Goal: Book appointment/travel/reservation

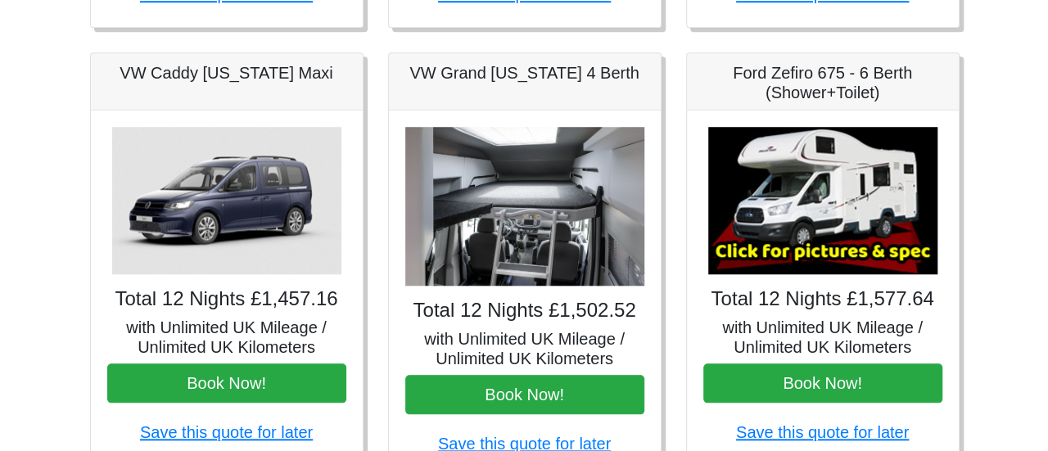
scroll to position [328, 0]
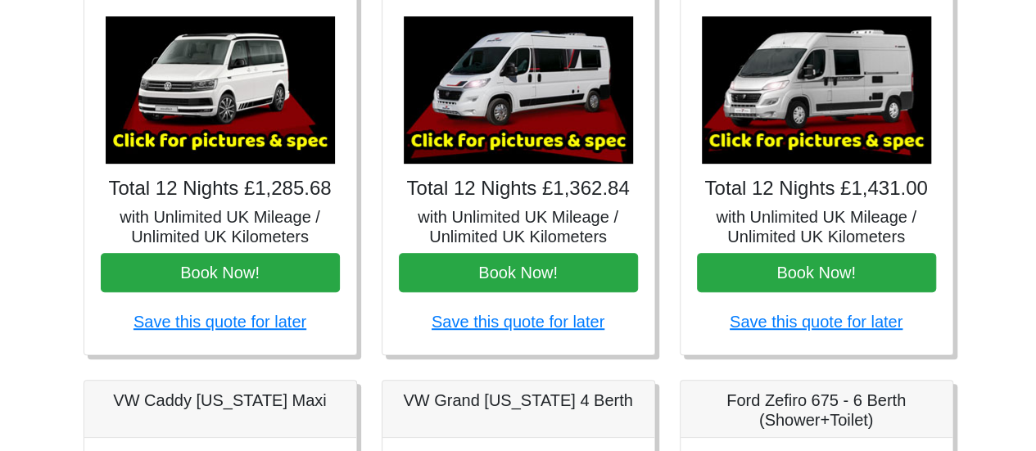
click at [188, 148] on img at bounding box center [220, 89] width 229 height 147
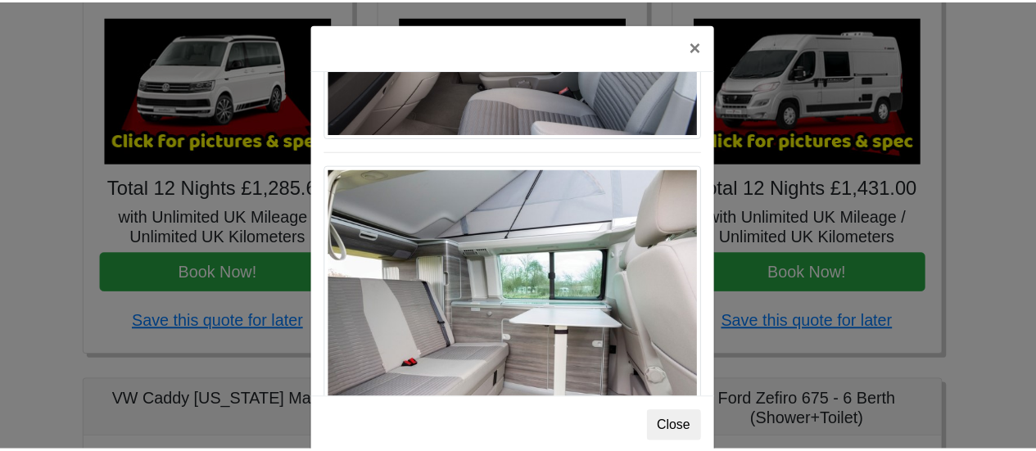
scroll to position [881, 0]
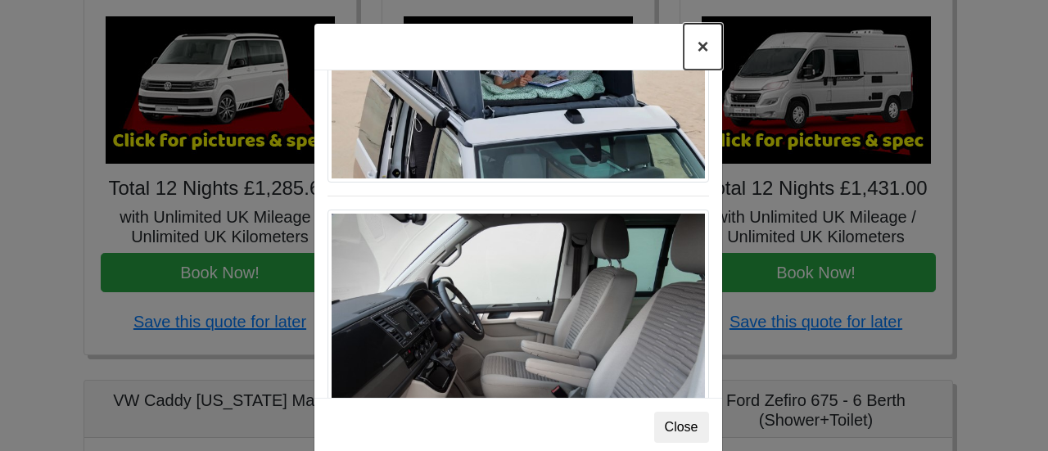
click at [696, 48] on button "×" at bounding box center [703, 47] width 38 height 46
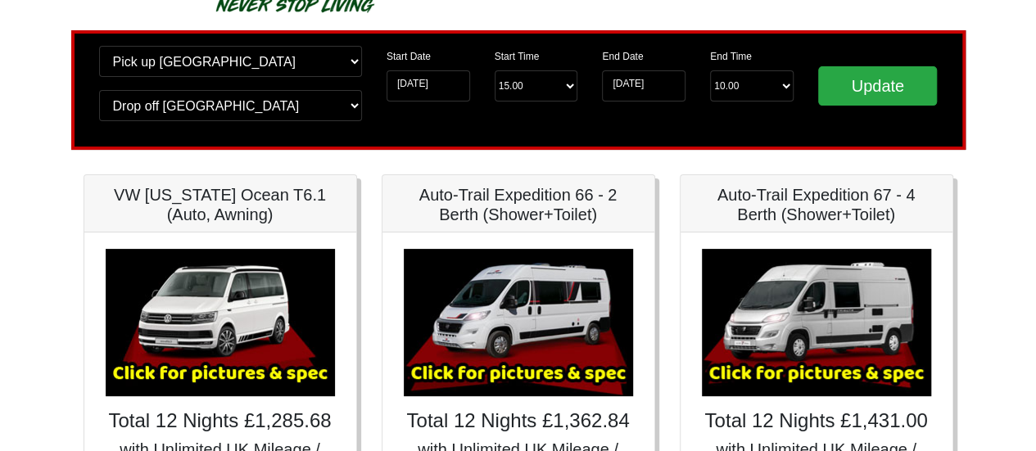
scroll to position [0, 0]
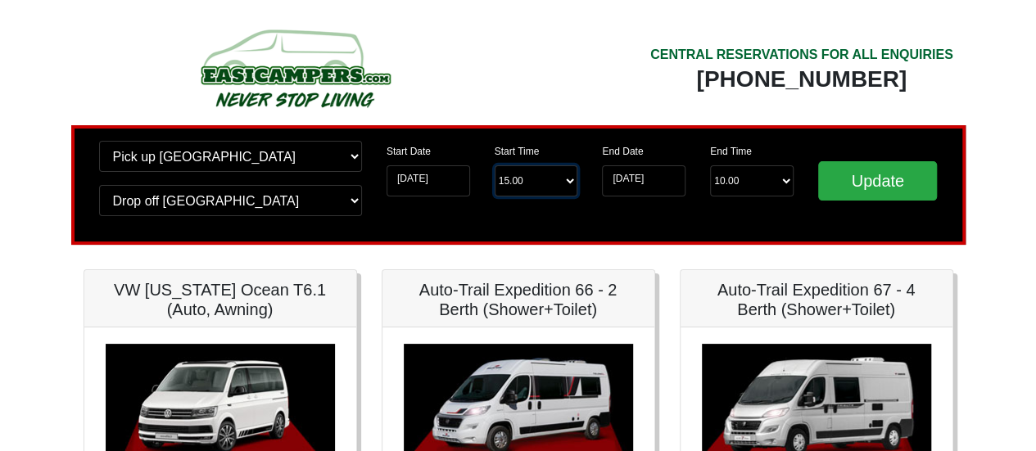
click at [565, 182] on select "Start Time 15.00 -------- 11.00 am (Saturday & Sunday Only) 12.00 pm (Saturday)…" at bounding box center [537, 180] width 84 height 31
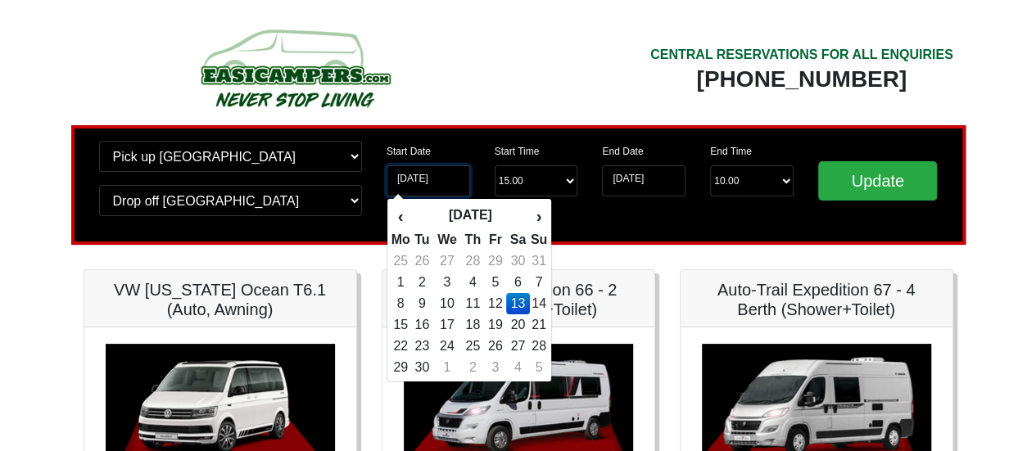
click at [457, 183] on input "13-09-2025" at bounding box center [428, 180] width 84 height 31
click at [542, 304] on td "14" at bounding box center [539, 303] width 18 height 21
type input "14-09-2025"
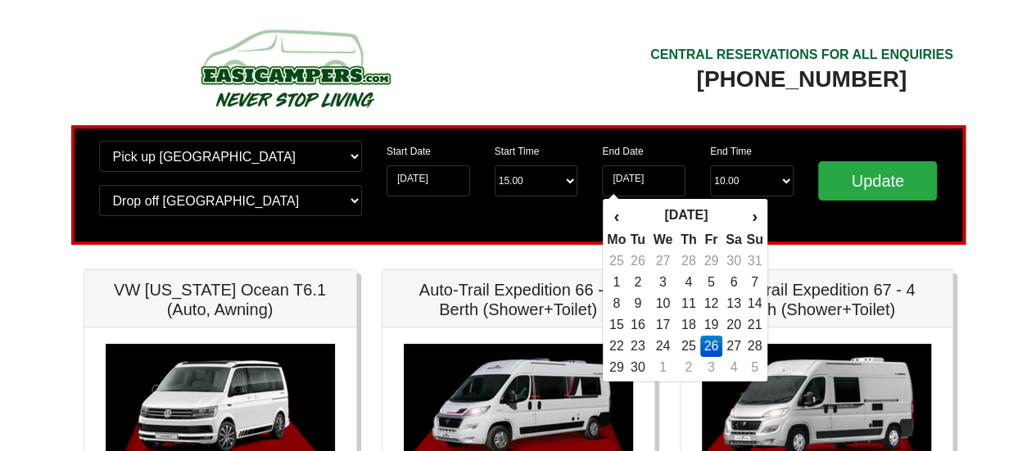
click at [717, 346] on td "26" at bounding box center [711, 346] width 22 height 21
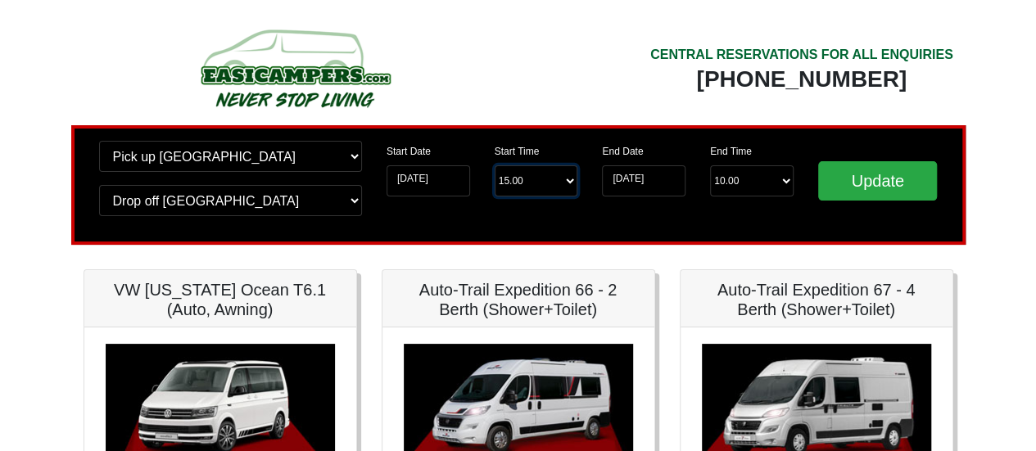
click at [571, 184] on select "Start Time 15.00 -------- 11.00 am (Saturday & Sunday Only) 12.00 pm (Saturday)…" at bounding box center [537, 180] width 84 height 31
click at [859, 221] on div "Update" at bounding box center [878, 185] width 144 height 88
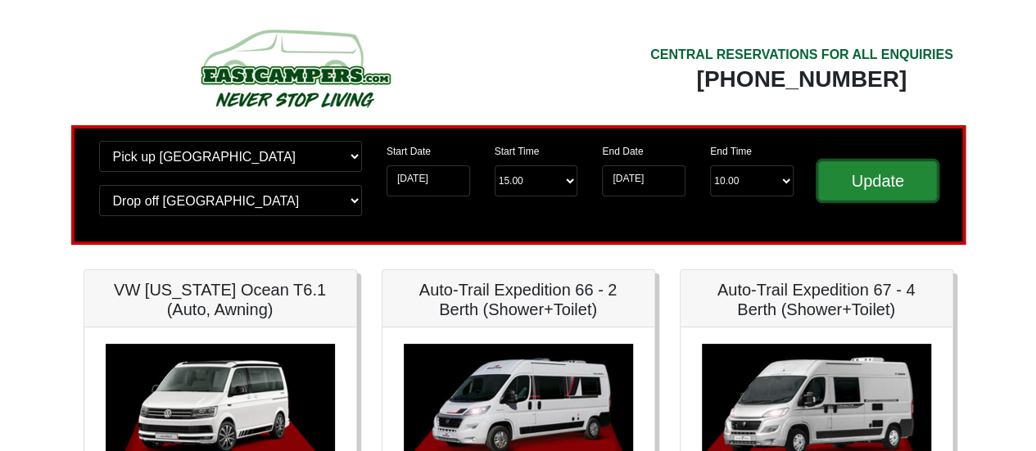
click at [874, 174] on input "Update" at bounding box center [878, 180] width 120 height 39
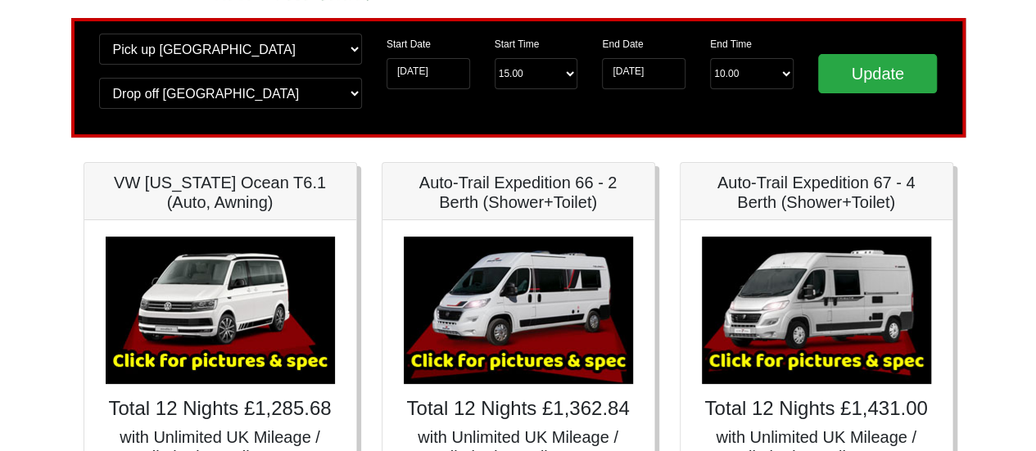
scroll to position [82, 0]
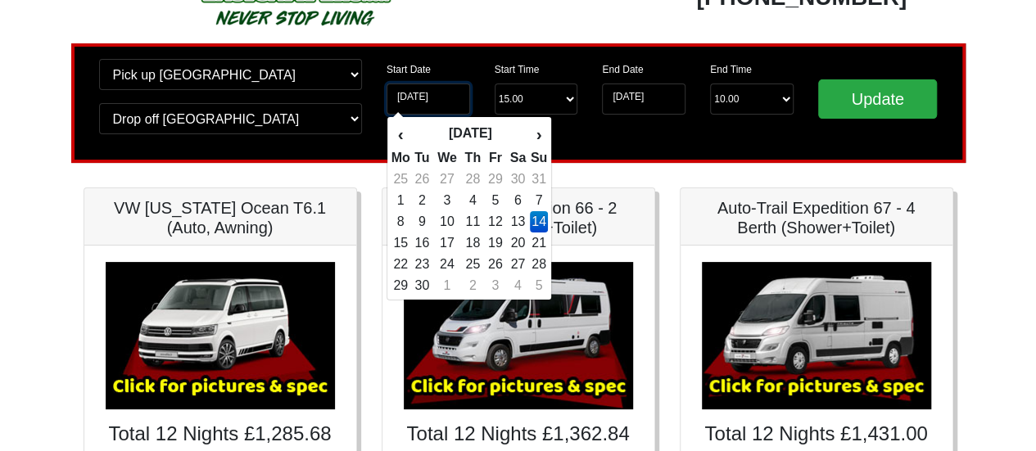
click at [447, 102] on input "[DATE]" at bounding box center [428, 99] width 84 height 31
click at [503, 226] on td "12" at bounding box center [496, 221] width 22 height 21
type input "12-09-2025"
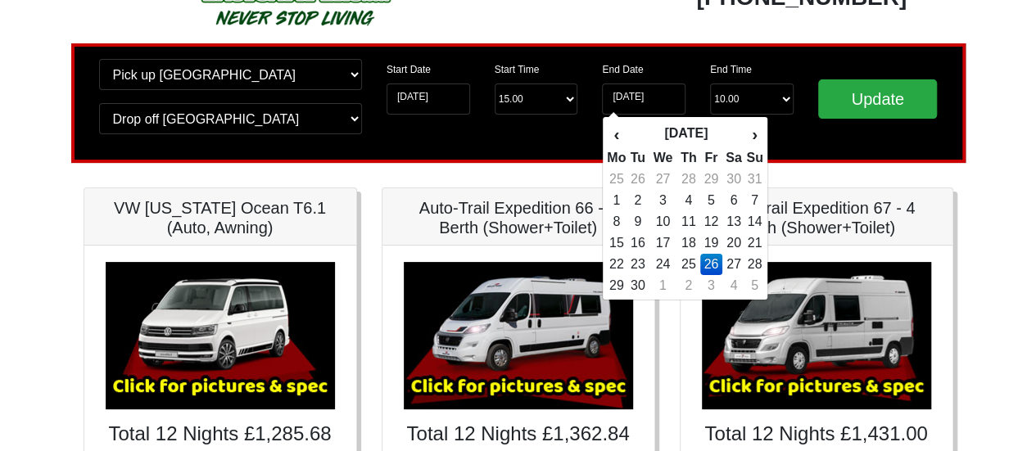
click at [712, 260] on td "26" at bounding box center [711, 264] width 22 height 21
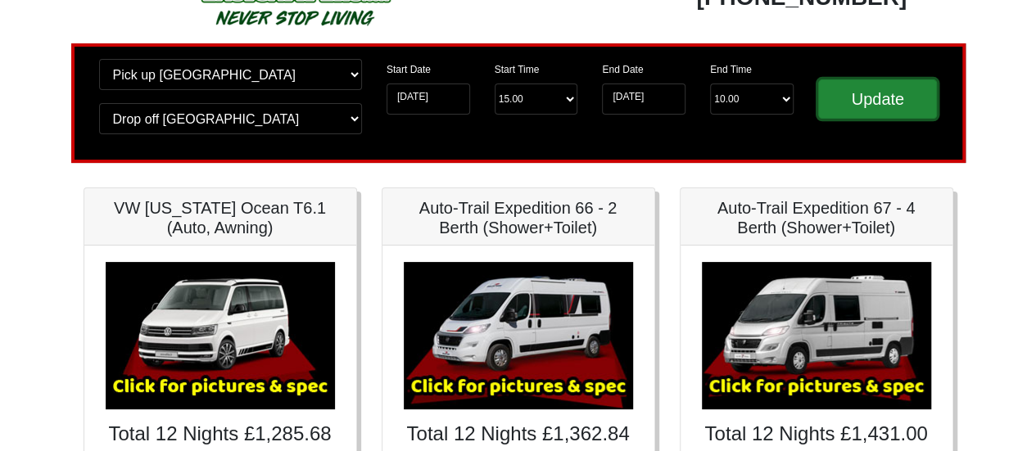
click at [840, 96] on input "Update" at bounding box center [878, 98] width 120 height 39
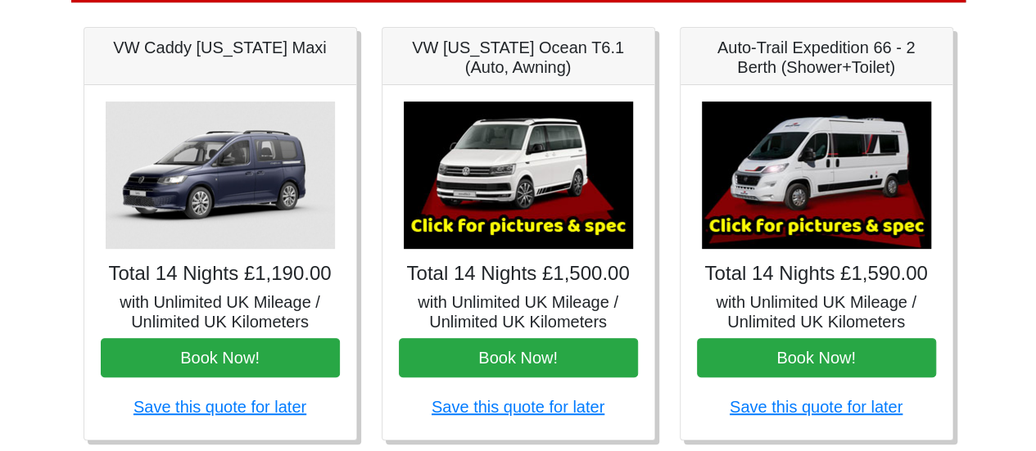
scroll to position [246, 0]
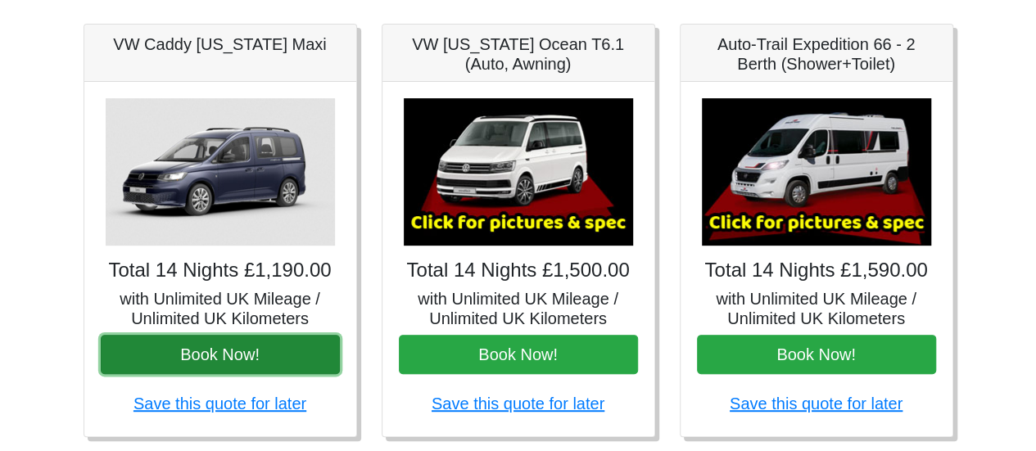
click at [233, 361] on button "Book Now!" at bounding box center [220, 354] width 239 height 39
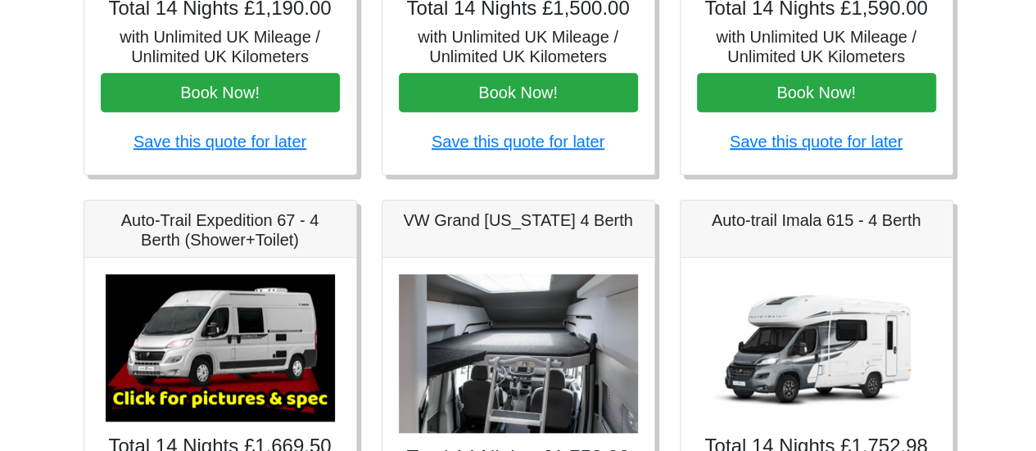
scroll to position [409, 0]
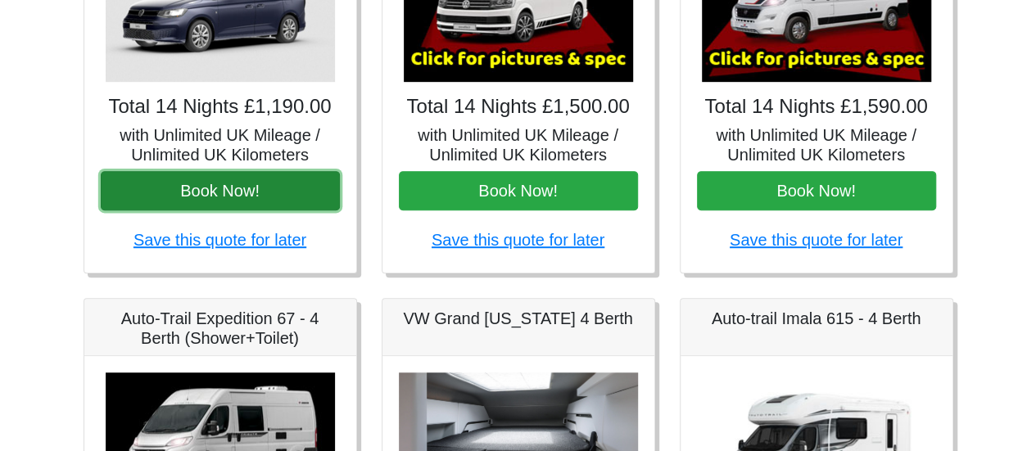
click at [229, 191] on button "Book Now!" at bounding box center [220, 190] width 239 height 39
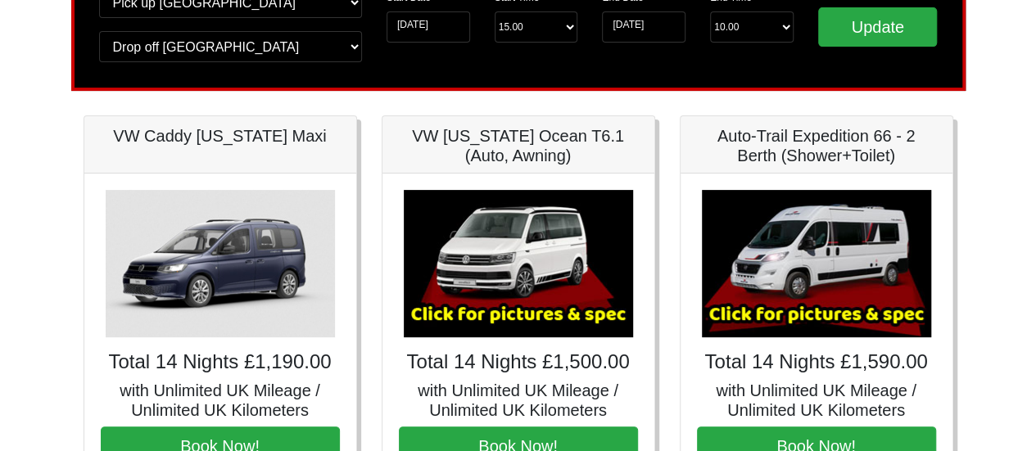
scroll to position [0, 0]
